Goal: Information Seeking & Learning: Find specific fact

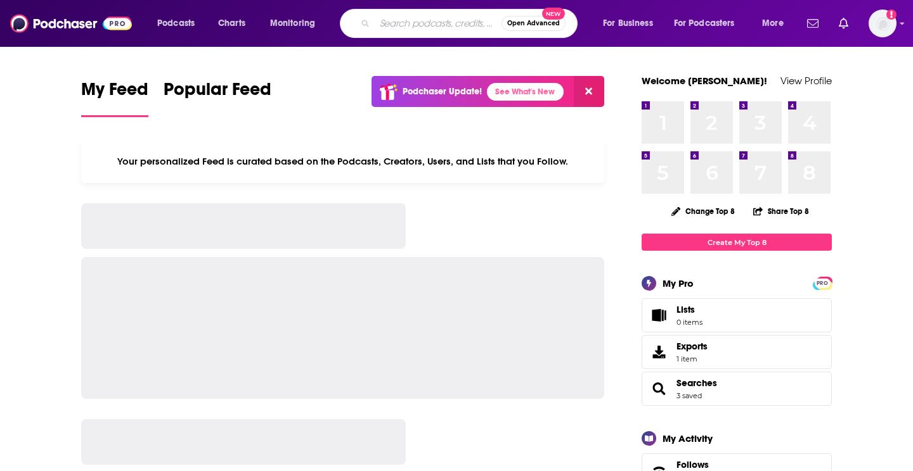
click at [396, 23] on input "Search podcasts, credits, & more..." at bounding box center [438, 23] width 127 height 20
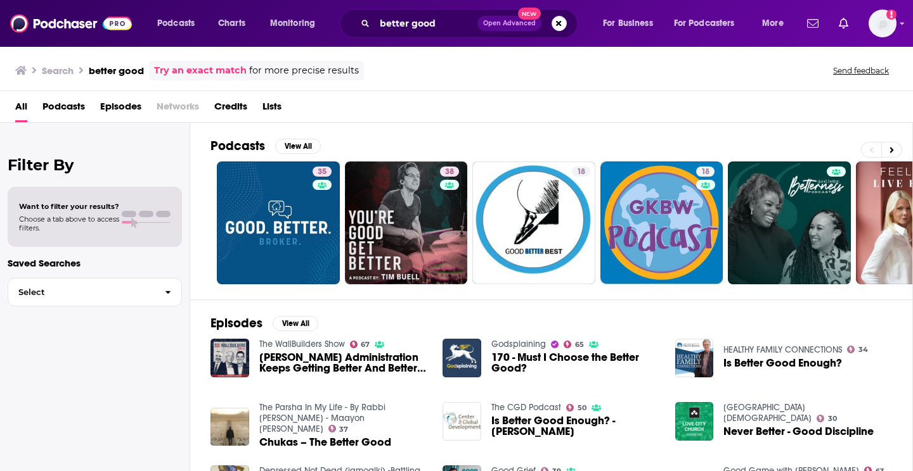
click at [454, 34] on div "better good Open Advanced New" at bounding box center [459, 23] width 238 height 29
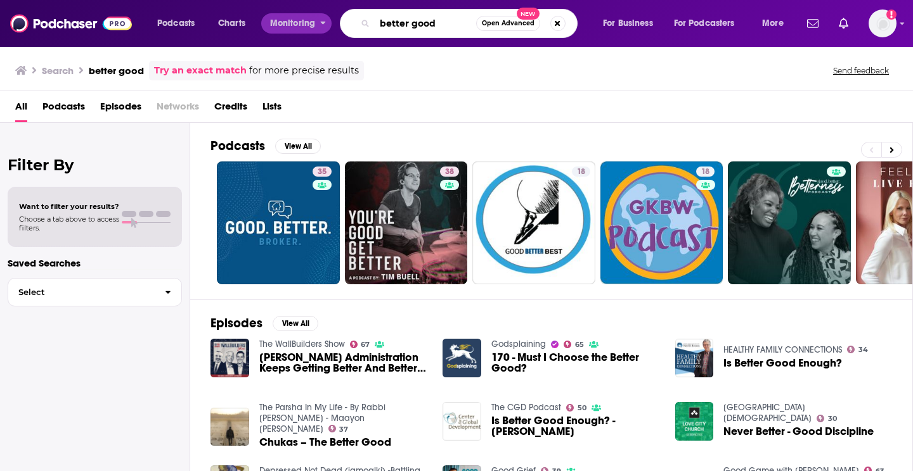
drag, startPoint x: 449, startPoint y: 26, endPoint x: 314, endPoint y: 20, distance: 135.1
click at [314, 20] on div "Podcasts Charts Monitoring better good Open Advanced New For Business For Podca…" at bounding box center [471, 23] width 647 height 29
type input "[PERSON_NAME]"
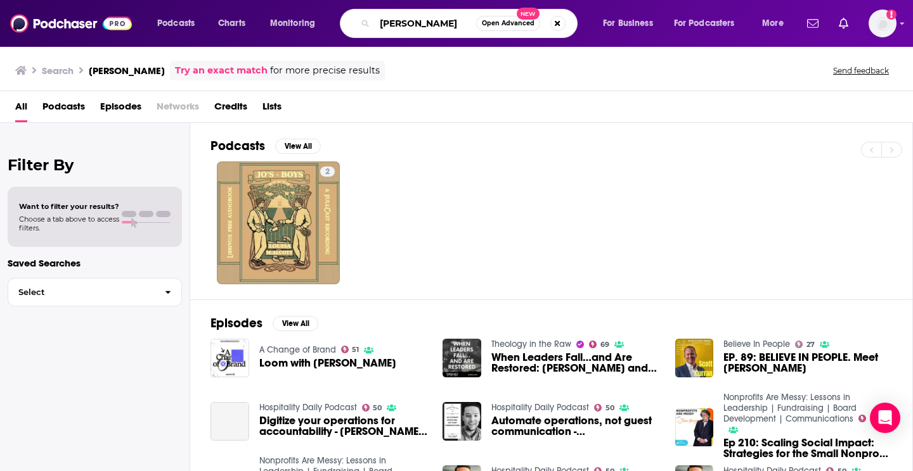
drag, startPoint x: 439, startPoint y: 25, endPoint x: 278, endPoint y: 22, distance: 160.4
click at [278, 22] on div "Podcasts Charts Monitoring [PERSON_NAME] Open Advanced New For Business For Pod…" at bounding box center [471, 23] width 647 height 29
